Goal: Task Accomplishment & Management: Manage account settings

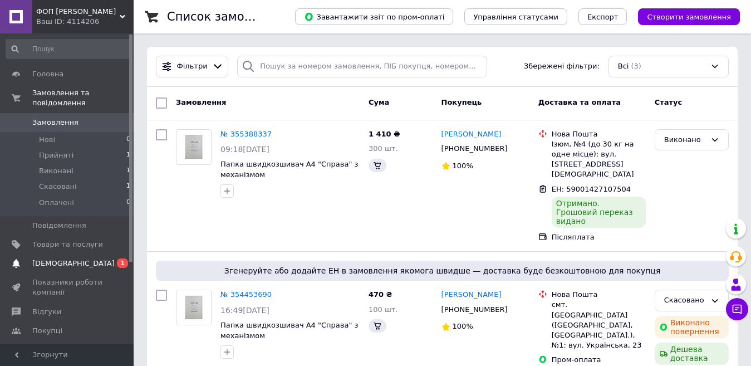
click at [61, 258] on span "[DEMOGRAPHIC_DATA]" at bounding box center [73, 263] width 82 height 10
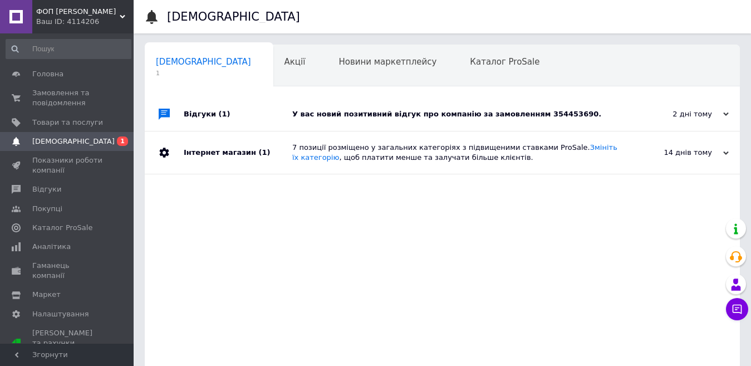
click at [385, 119] on div "У вас новий позитивний відгук про компанію за замовленням 354453690." at bounding box center [454, 114] width 325 height 10
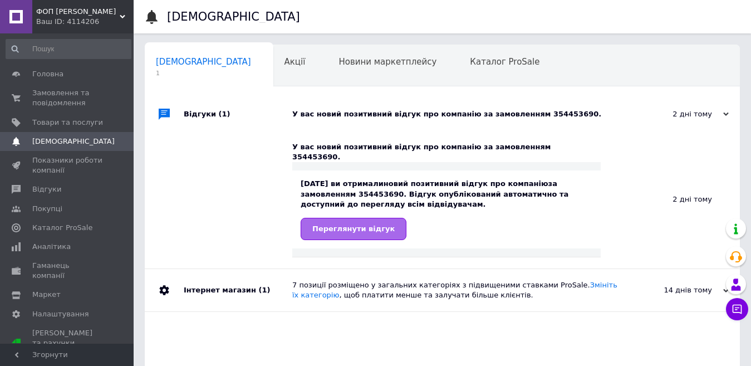
click at [351, 224] on span "Переглянути відгук" at bounding box center [353, 228] width 82 height 8
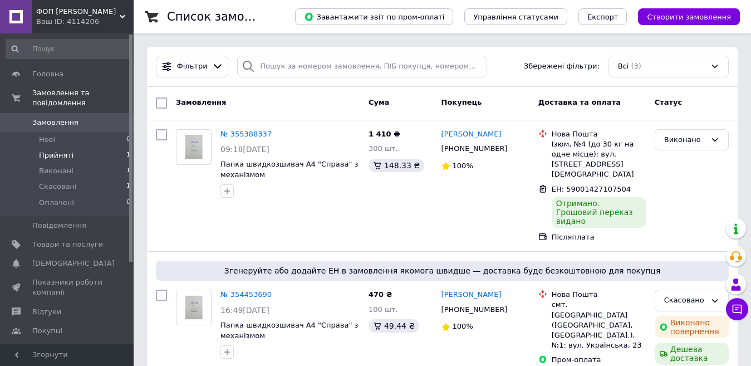
click at [57, 150] on span "Прийняті" at bounding box center [56, 155] width 35 height 10
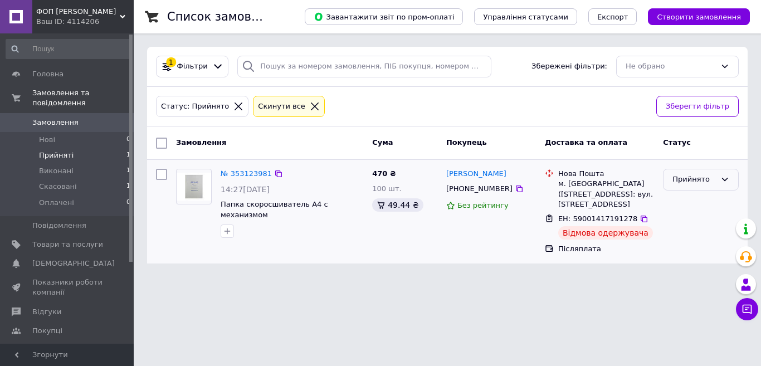
click at [725, 179] on icon at bounding box center [724, 179] width 9 height 9
click at [687, 203] on li "Виконано" at bounding box center [700, 203] width 75 height 21
click at [43, 117] on span "Замовлення" at bounding box center [55, 122] width 46 height 10
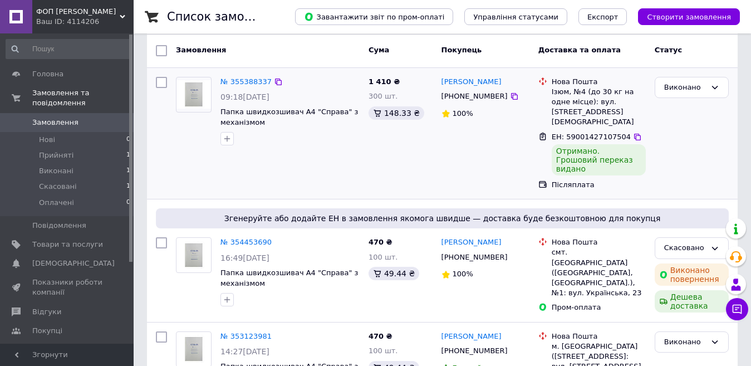
scroll to position [106, 0]
